Goal: Find specific page/section: Find specific page/section

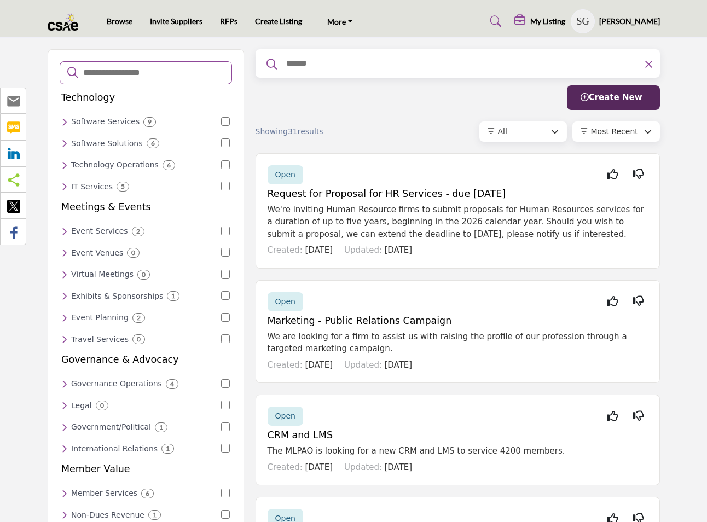
click at [107, 228] on h6 "Event Services" at bounding box center [99, 231] width 57 height 9
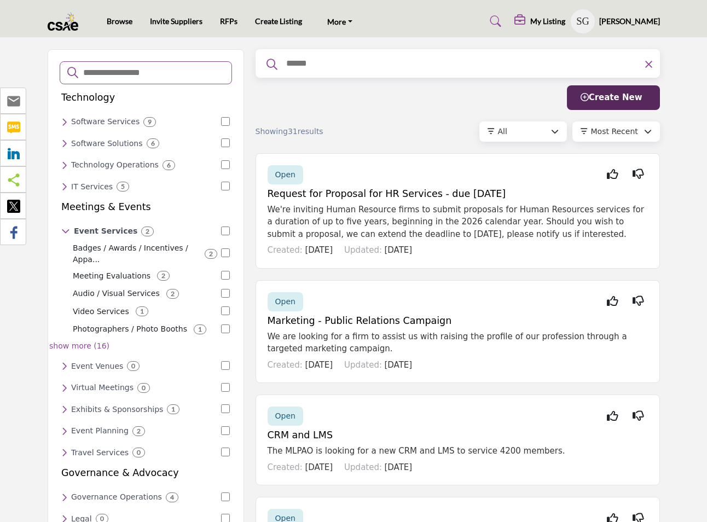
click at [65, 361] on icon at bounding box center [64, 366] width 6 height 10
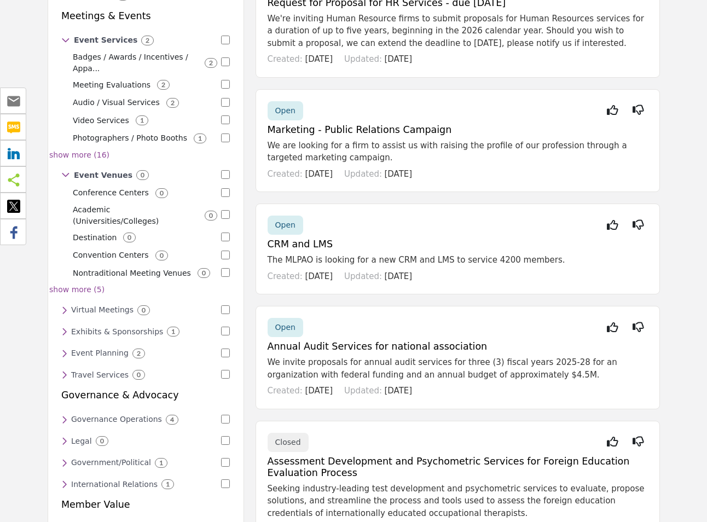
scroll to position [219, 0]
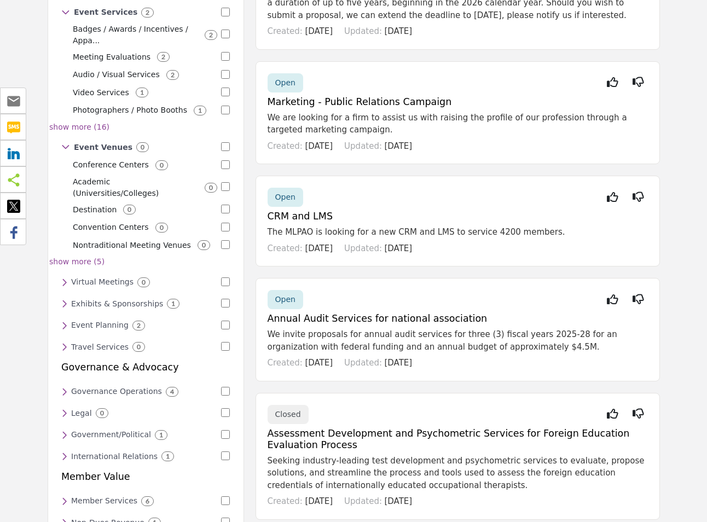
click at [64, 321] on icon at bounding box center [64, 326] width 6 height 10
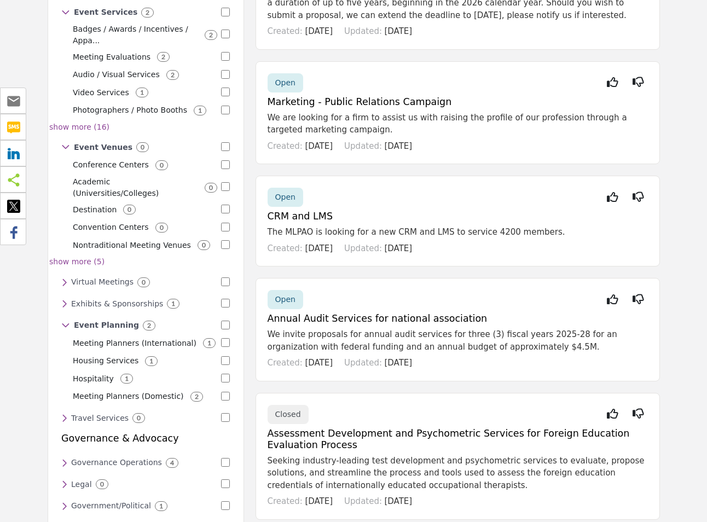
click at [111, 338] on p "Meeting Planners (International)" at bounding box center [135, 343] width 124 height 11
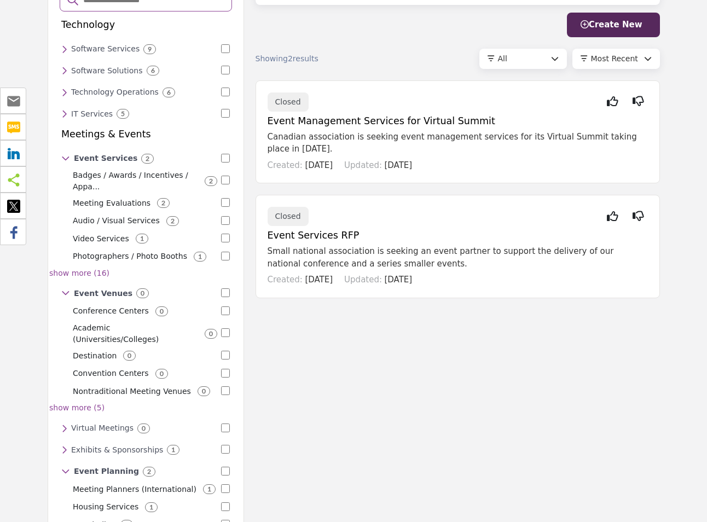
scroll to position [0, 0]
